Goal: Task Accomplishment & Management: Manage account settings

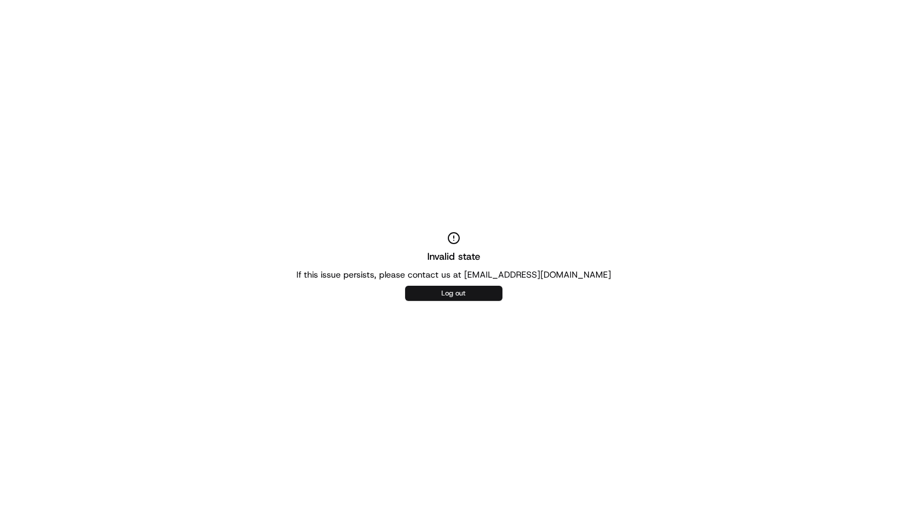
click at [438, 294] on button "Log out" at bounding box center [453, 293] width 97 height 15
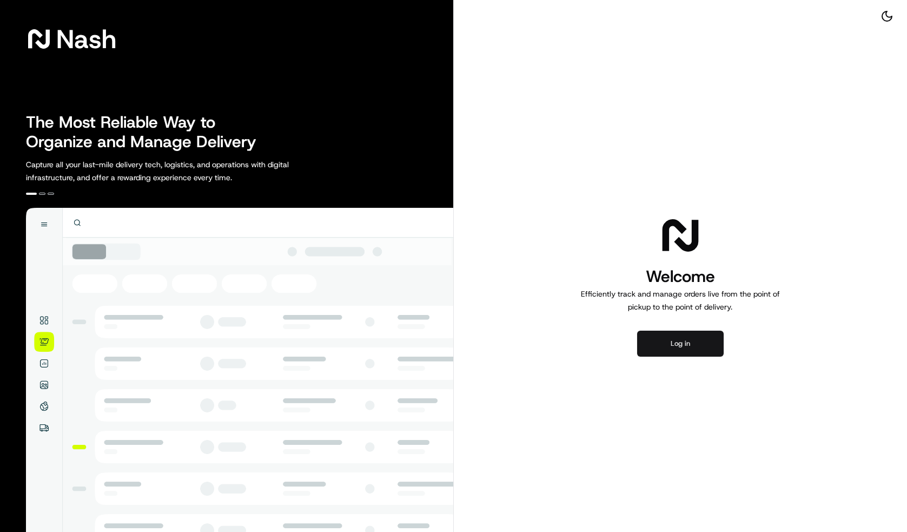
click at [647, 348] on button "Log in" at bounding box center [680, 344] width 87 height 26
